Goal: Transaction & Acquisition: Purchase product/service

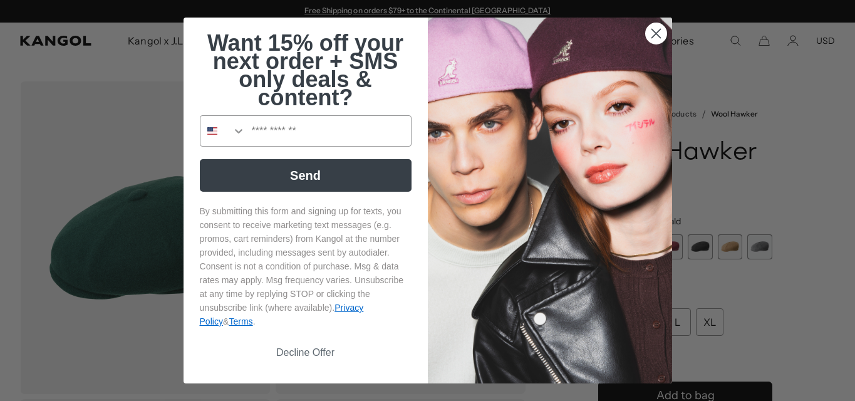
click at [656, 28] on circle "Close dialog" at bounding box center [655, 33] width 21 height 21
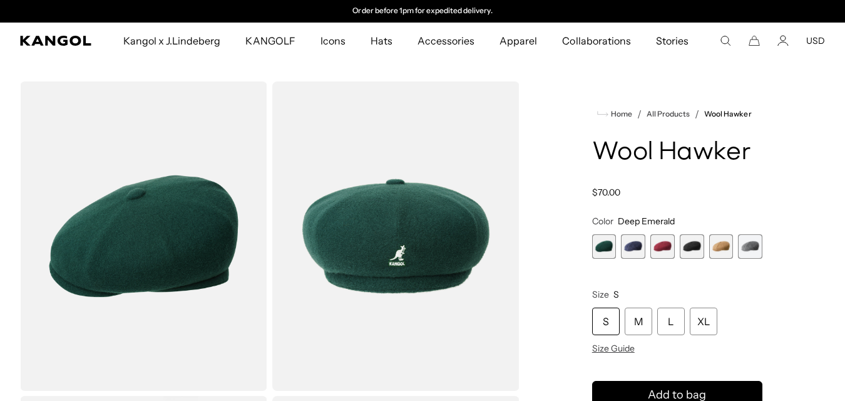
click at [633, 242] on span "2 of 6" at bounding box center [633, 246] width 24 height 24
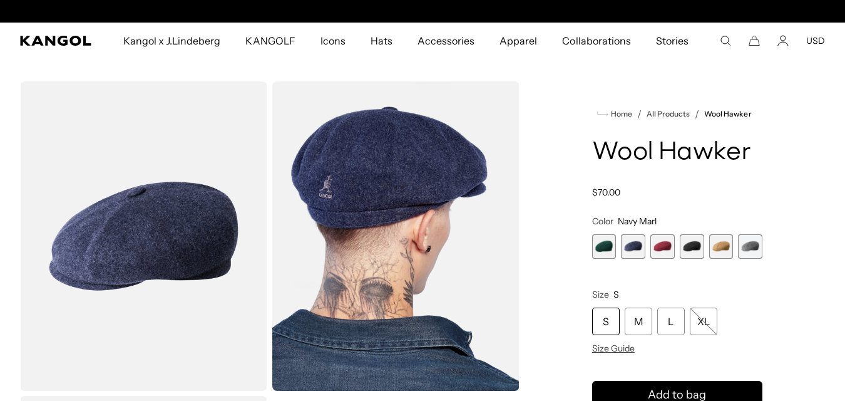
click at [663, 244] on span "3 of 6" at bounding box center [663, 246] width 24 height 24
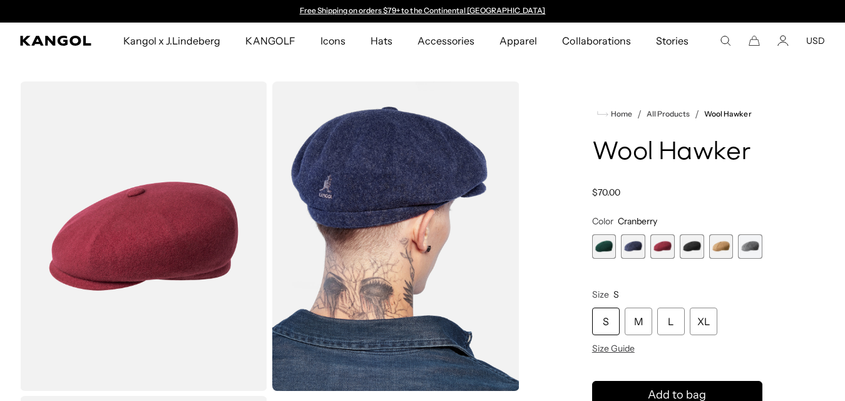
click at [696, 241] on span "4 of 6" at bounding box center [692, 246] width 24 height 24
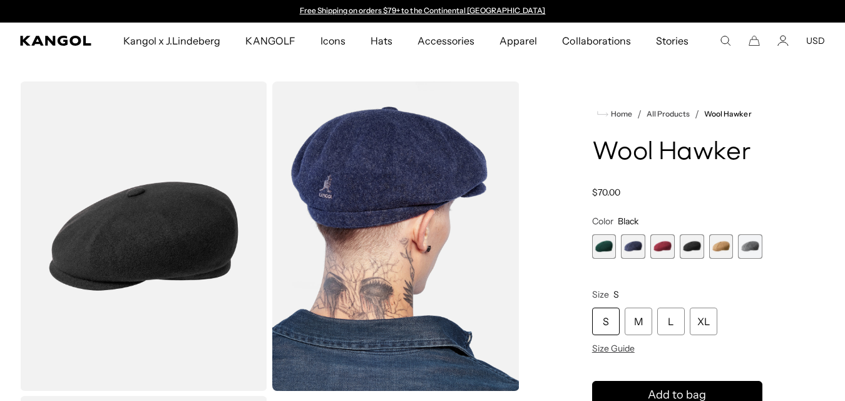
click at [723, 248] on span "5 of 6" at bounding box center [722, 246] width 24 height 24
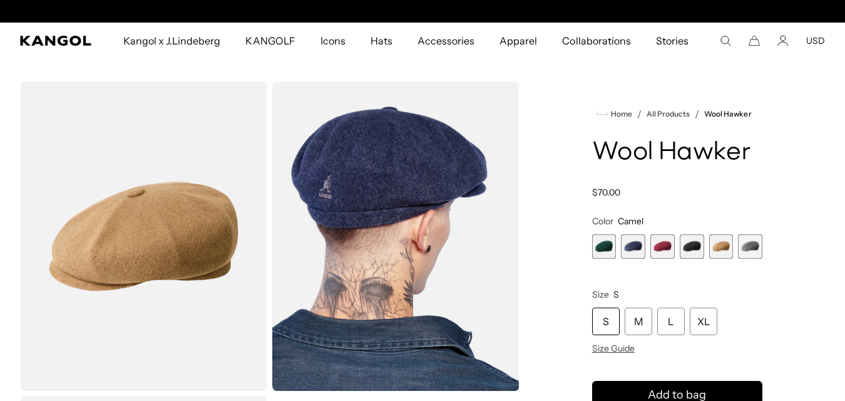
scroll to position [0, 258]
click at [753, 244] on span "6 of 6" at bounding box center [750, 246] width 24 height 24
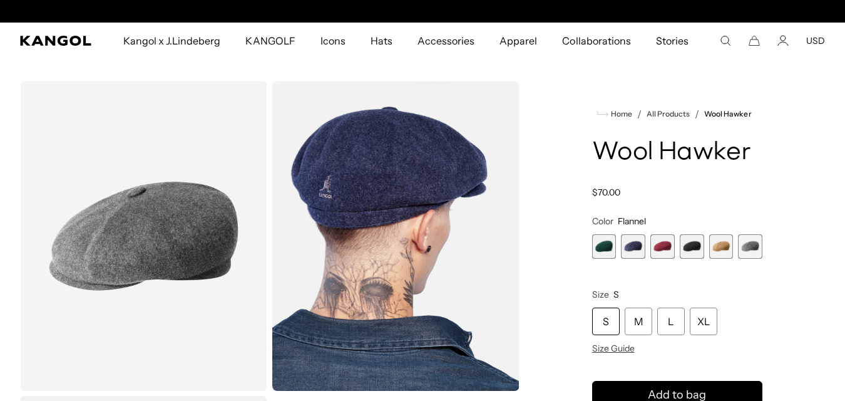
scroll to position [0, 258]
